Goal: Task Accomplishment & Management: Manage account settings

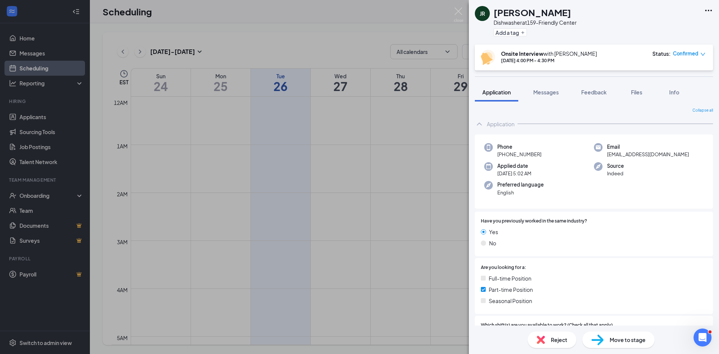
scroll to position [214, 0]
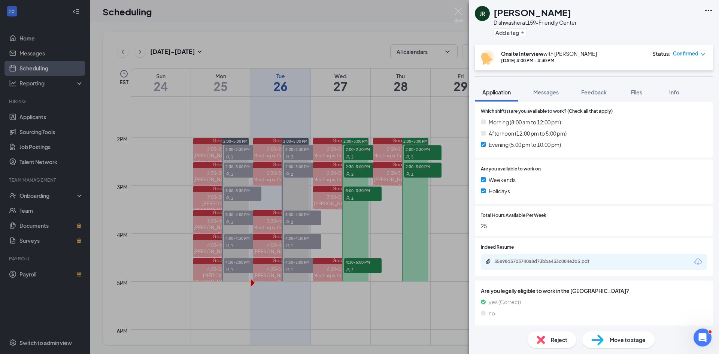
click at [429, 13] on div "JR [PERSON_NAME] Dishwasher at 159-Friendly Center Add a tag Onsite Interview w…" at bounding box center [359, 177] width 719 height 354
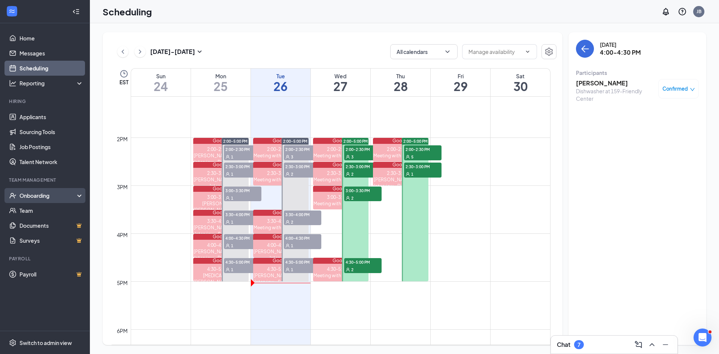
click at [51, 197] on div "Onboarding" at bounding box center [48, 195] width 58 height 7
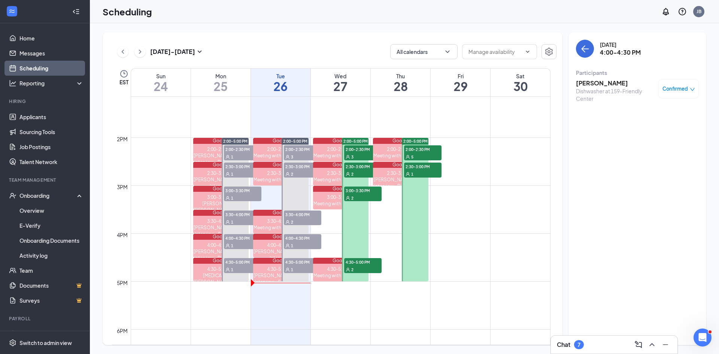
click at [301, 168] on span "2:30-3:00 PM" at bounding box center [302, 165] width 37 height 7
click at [669, 121] on span "Confirmed" at bounding box center [674, 116] width 25 height 7
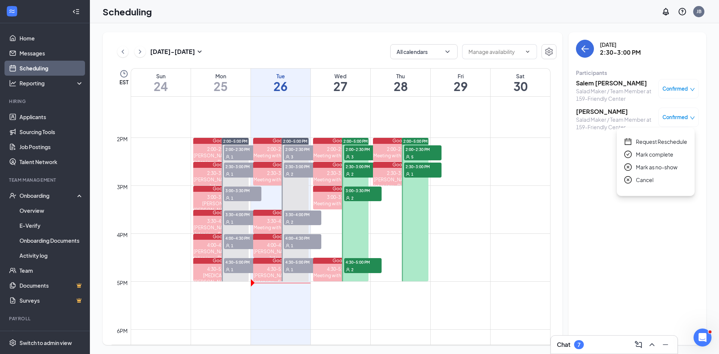
click at [663, 153] on span "Mark complete" at bounding box center [654, 154] width 37 height 8
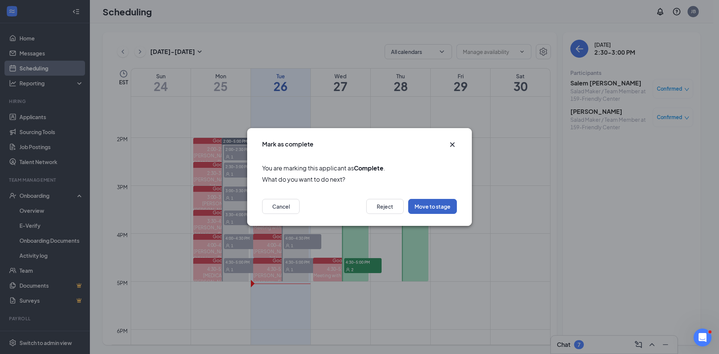
click at [442, 207] on button "Move to stage" at bounding box center [432, 206] width 49 height 15
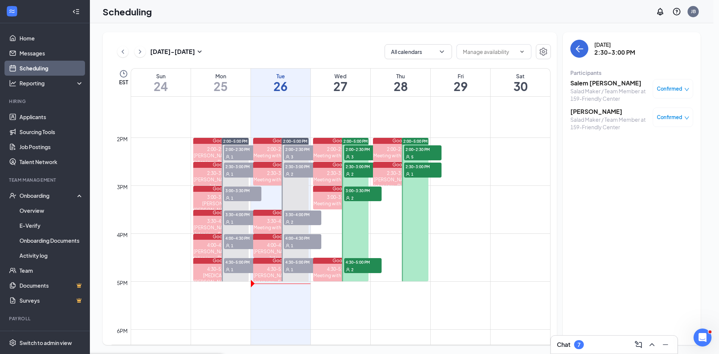
click at [442, 207] on td at bounding box center [341, 203] width 420 height 12
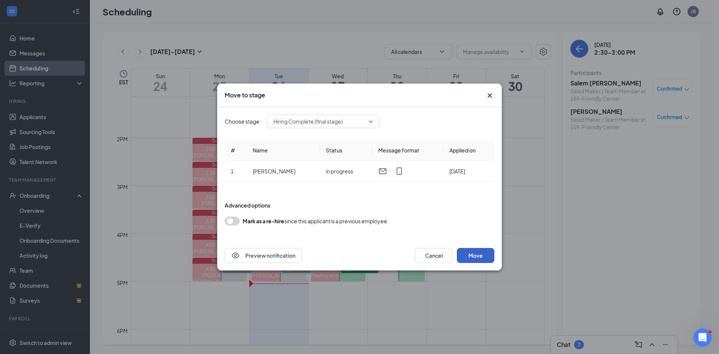
click at [480, 257] on button "Move" at bounding box center [475, 255] width 37 height 15
